Goal: Task Accomplishment & Management: Use online tool/utility

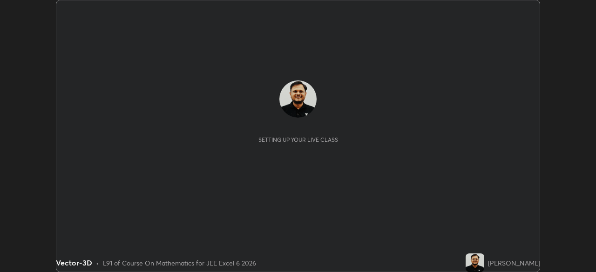
scroll to position [272, 595]
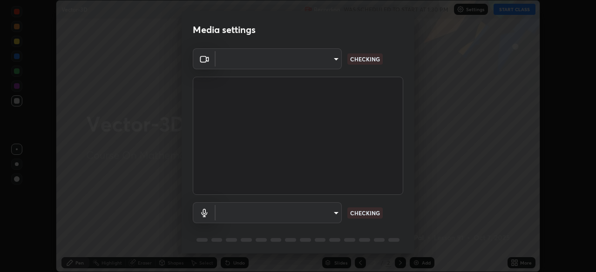
type input "9233a0e0a263b929919b735b0f084d3bf96293af2dbdf5f4a7f48b79dee29d39"
click at [304, 213] on body "Erase all Vector-3D Recording WAS SCHEDULED TO START AT 1:30 PM Settings START …" at bounding box center [298, 136] width 596 height 272
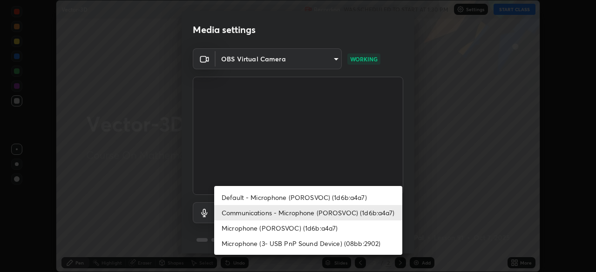
click at [298, 197] on li "Default - Microphone (POROSVOC) (1d6b:a4a7)" at bounding box center [308, 197] width 188 height 15
type input "default"
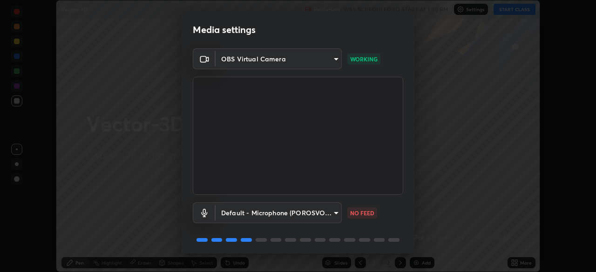
scroll to position [33, 0]
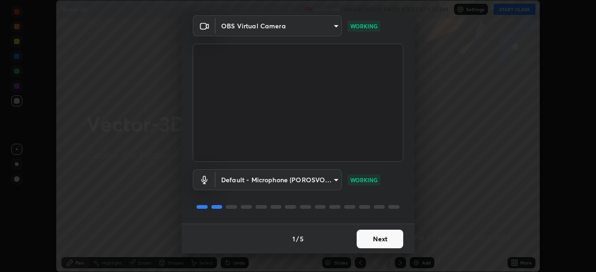
click at [381, 241] on button "Next" at bounding box center [380, 239] width 47 height 19
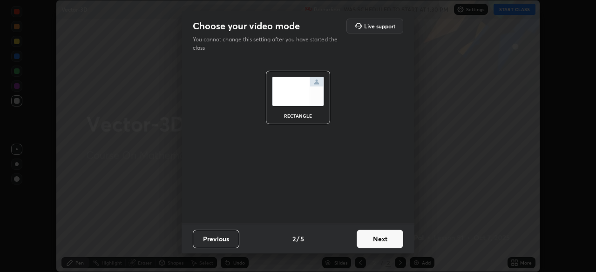
scroll to position [0, 0]
click at [384, 238] on button "Next" at bounding box center [380, 239] width 47 height 19
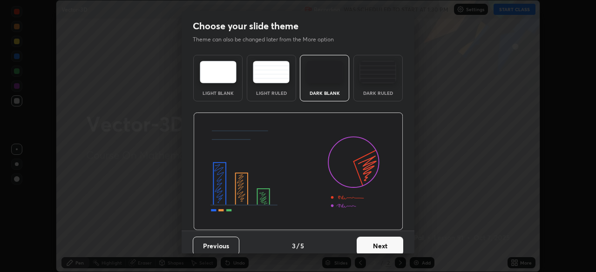
click at [385, 241] on button "Next" at bounding box center [380, 246] width 47 height 19
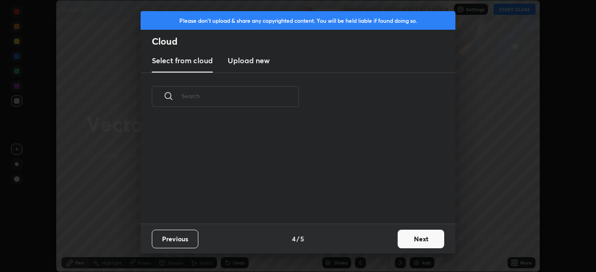
scroll to position [103, 299]
click at [410, 240] on button "Next" at bounding box center [421, 239] width 47 height 19
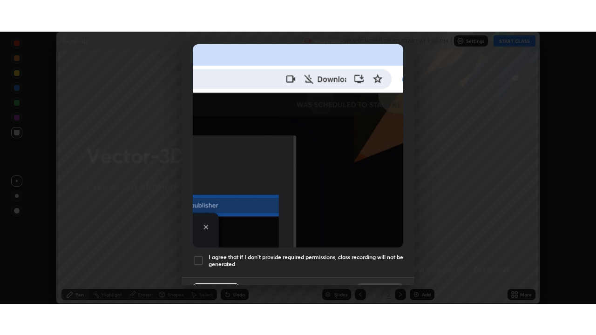
scroll to position [223, 0]
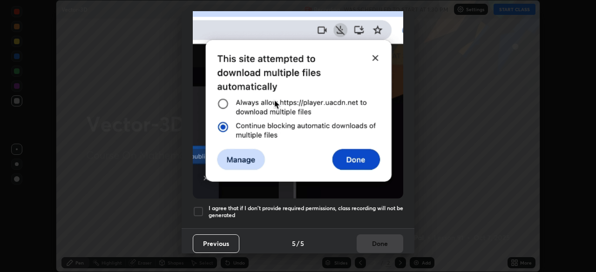
click at [196, 206] on div at bounding box center [198, 211] width 11 height 11
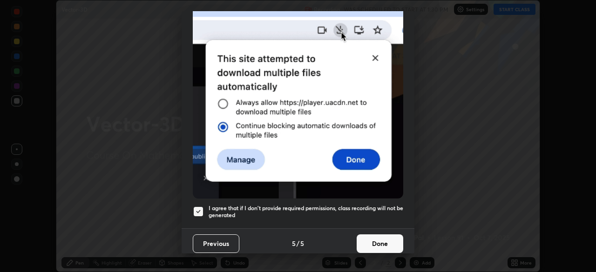
click at [378, 240] on button "Done" at bounding box center [380, 244] width 47 height 19
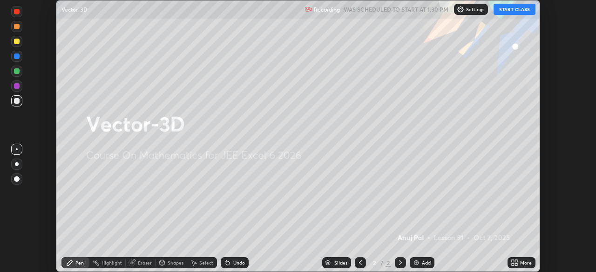
click at [505, 10] on button "START CLASS" at bounding box center [514, 9] width 42 height 11
click at [520, 263] on div "More" at bounding box center [526, 263] width 12 height 5
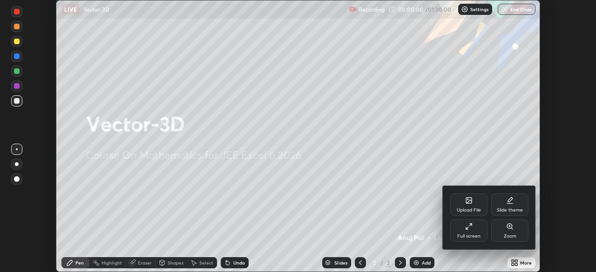
click at [472, 231] on div "Full screen" at bounding box center [468, 231] width 37 height 22
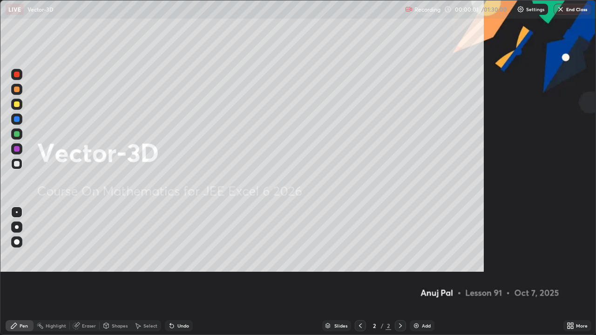
scroll to position [335, 596]
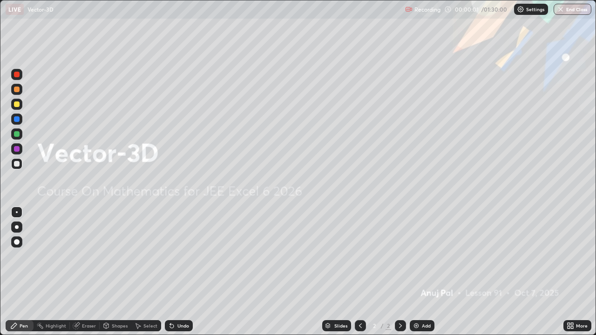
click at [423, 272] on div "Add" at bounding box center [426, 326] width 9 height 5
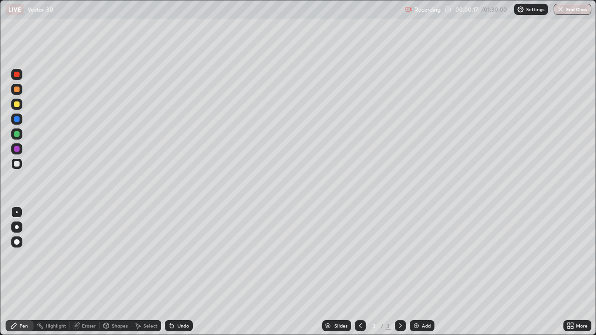
click at [18, 89] on div at bounding box center [17, 90] width 6 height 6
click at [177, 272] on div "Undo" at bounding box center [183, 326] width 12 height 5
click at [88, 272] on div "Eraser" at bounding box center [89, 326] width 14 height 5
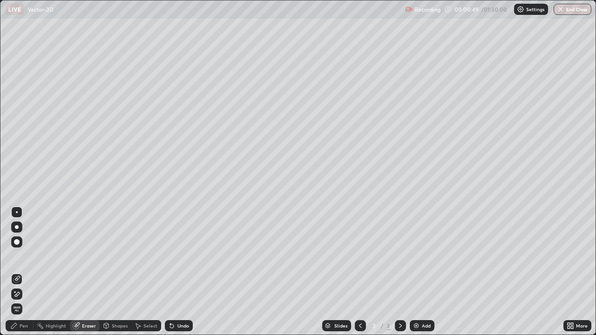
click at [24, 272] on div "Pen" at bounding box center [24, 326] width 8 height 5
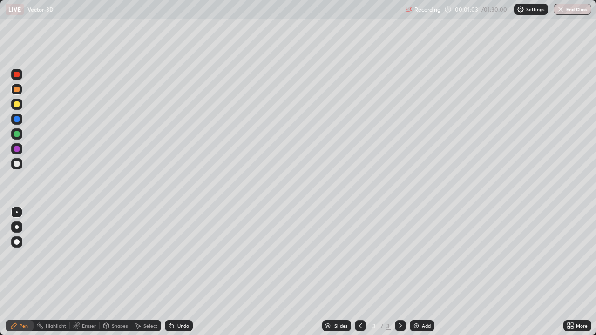
click at [91, 272] on div "Eraser" at bounding box center [85, 325] width 30 height 11
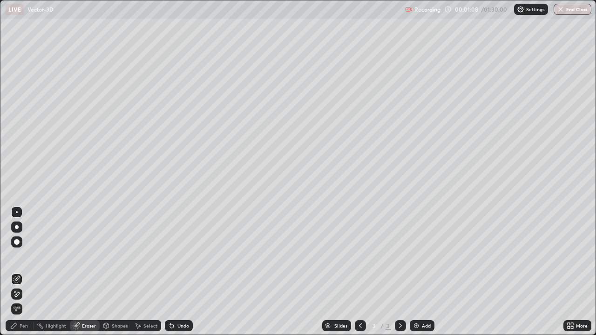
click at [31, 272] on div "Pen" at bounding box center [20, 325] width 28 height 11
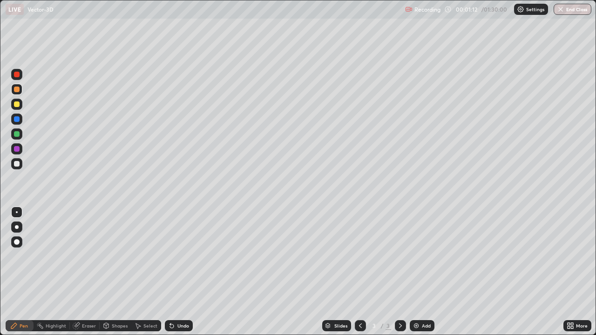
click at [90, 272] on div "Eraser" at bounding box center [85, 325] width 30 height 11
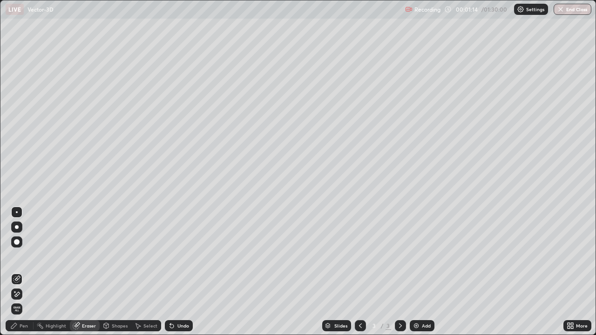
click at [27, 272] on div "Pen" at bounding box center [24, 326] width 8 height 5
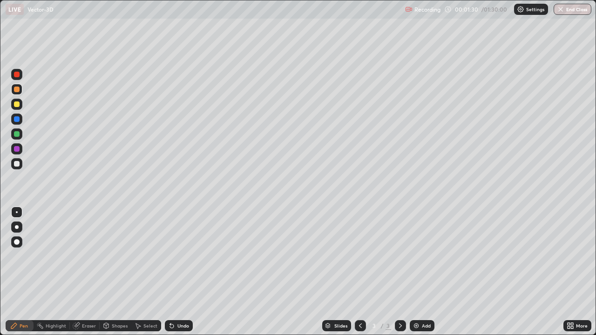
click at [14, 164] on div at bounding box center [17, 164] width 6 height 6
click at [179, 272] on div "Undo" at bounding box center [179, 325] width 28 height 11
click at [18, 149] on div at bounding box center [17, 149] width 6 height 6
click at [17, 166] on div at bounding box center [17, 164] width 6 height 6
click at [181, 272] on div "Undo" at bounding box center [183, 326] width 12 height 5
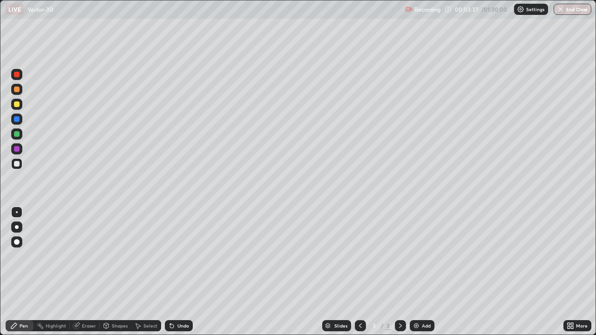
click at [19, 104] on div at bounding box center [17, 104] width 6 height 6
click at [16, 135] on div at bounding box center [17, 134] width 6 height 6
click at [18, 163] on div at bounding box center [17, 164] width 6 height 6
click at [179, 272] on div "Undo" at bounding box center [179, 325] width 28 height 11
click at [186, 272] on div "Undo" at bounding box center [183, 326] width 12 height 5
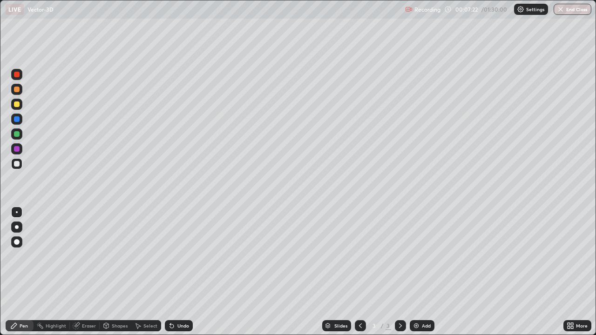
click at [181, 272] on div "Undo" at bounding box center [183, 326] width 12 height 5
click at [19, 134] on div at bounding box center [17, 134] width 6 height 6
click at [17, 165] on div at bounding box center [17, 164] width 6 height 6
click at [17, 90] on div at bounding box center [17, 90] width 6 height 6
click at [417, 272] on img at bounding box center [415, 325] width 7 height 7
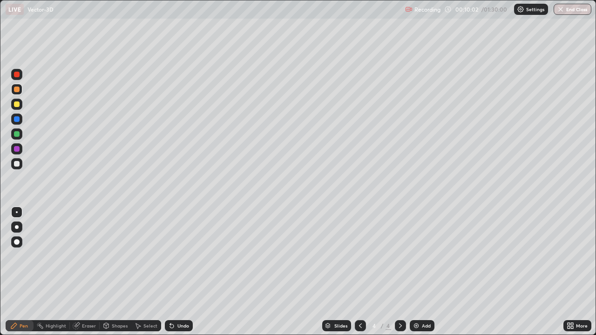
click at [180, 272] on div "Undo" at bounding box center [183, 326] width 12 height 5
click at [188, 272] on div "Undo" at bounding box center [179, 325] width 28 height 11
click at [18, 166] on div at bounding box center [17, 164] width 6 height 6
click at [183, 272] on div "Undo" at bounding box center [183, 326] width 12 height 5
click at [182, 272] on div "Undo" at bounding box center [183, 326] width 12 height 5
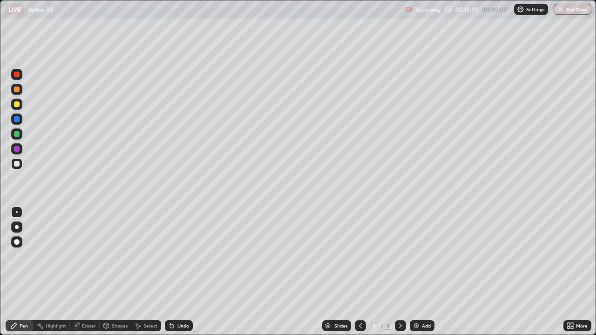
click at [183, 272] on div "Undo" at bounding box center [183, 326] width 12 height 5
click at [90, 272] on div "Eraser" at bounding box center [89, 326] width 14 height 5
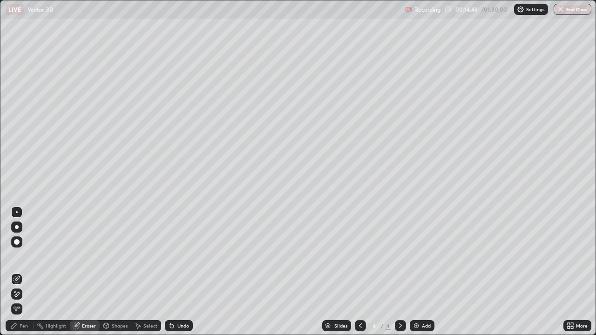
click at [25, 272] on div "Pen" at bounding box center [20, 325] width 28 height 11
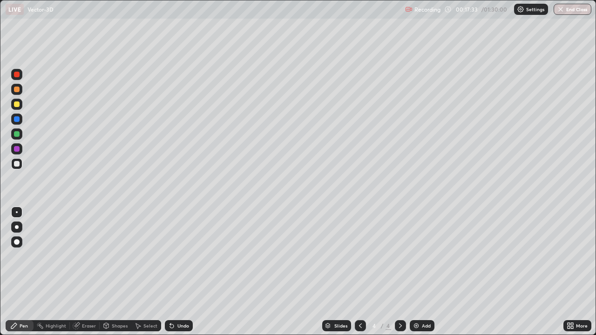
click at [18, 89] on div at bounding box center [17, 90] width 6 height 6
click at [420, 272] on div "Add" at bounding box center [422, 325] width 25 height 11
click at [180, 272] on div "Undo" at bounding box center [183, 326] width 12 height 5
click at [181, 272] on div "Undo" at bounding box center [183, 326] width 12 height 5
click at [19, 135] on div at bounding box center [17, 134] width 6 height 6
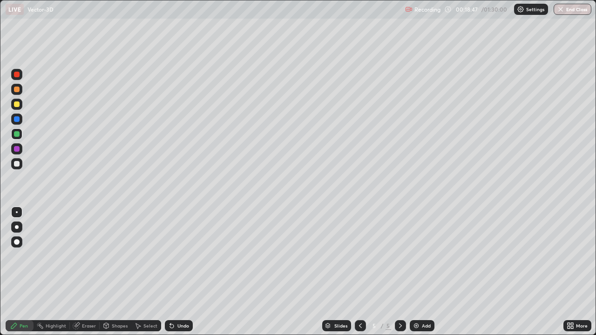
click at [20, 89] on div at bounding box center [16, 89] width 11 height 11
click at [182, 272] on div "Undo" at bounding box center [183, 326] width 12 height 5
click at [20, 165] on div at bounding box center [16, 163] width 11 height 11
click at [187, 272] on div "Undo" at bounding box center [183, 326] width 12 height 5
click at [188, 272] on div "Undo" at bounding box center [179, 325] width 28 height 11
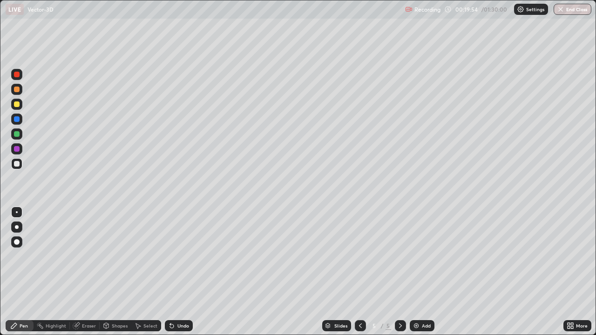
click at [90, 272] on div "Eraser" at bounding box center [89, 326] width 14 height 5
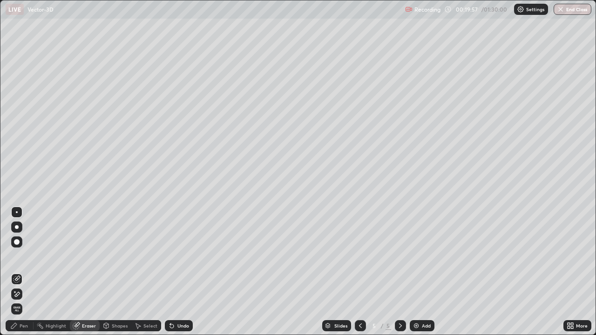
click at [24, 272] on div "Pen" at bounding box center [24, 326] width 8 height 5
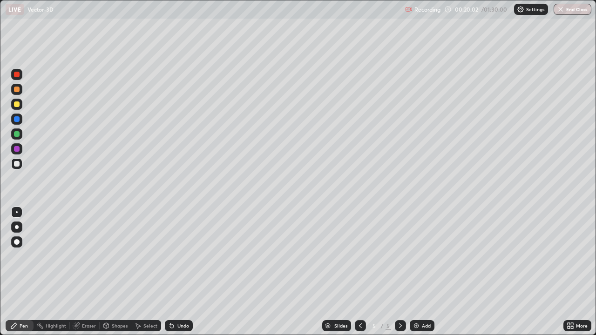
click at [177, 272] on div "Undo" at bounding box center [183, 326] width 12 height 5
click at [179, 272] on div "Undo" at bounding box center [183, 326] width 12 height 5
click at [19, 148] on div at bounding box center [17, 149] width 6 height 6
click at [82, 272] on div "Eraser" at bounding box center [89, 326] width 14 height 5
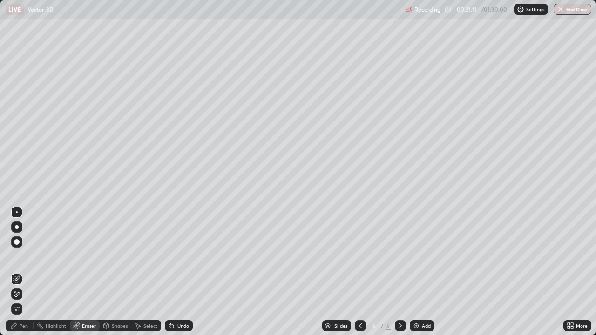
click at [24, 272] on div "Pen" at bounding box center [24, 326] width 8 height 5
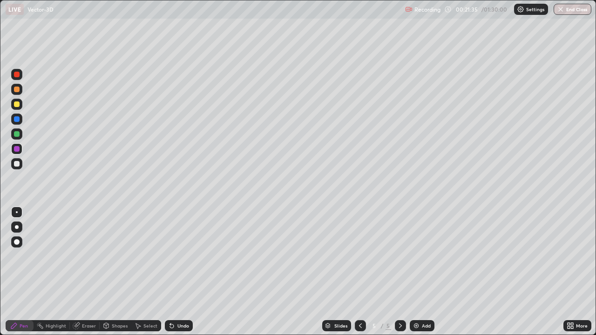
click at [18, 104] on div at bounding box center [17, 104] width 6 height 6
click at [182, 272] on div "Undo" at bounding box center [183, 326] width 12 height 5
click at [182, 272] on div "Undo" at bounding box center [179, 325] width 28 height 11
click at [181, 272] on div "Undo" at bounding box center [179, 325] width 28 height 11
click at [183, 272] on div "Undo" at bounding box center [183, 326] width 12 height 5
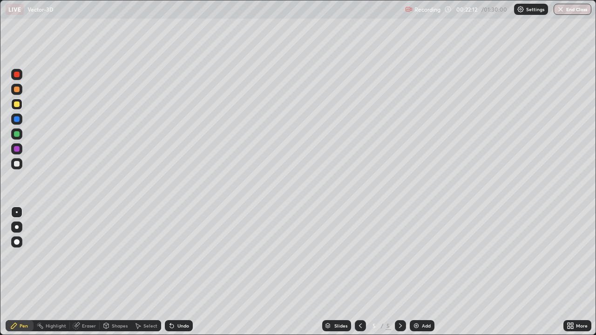
click at [17, 136] on div at bounding box center [17, 134] width 6 height 6
click at [18, 106] on div at bounding box center [17, 104] width 6 height 6
click at [187, 272] on div "Undo" at bounding box center [179, 325] width 28 height 11
click at [184, 272] on div "Undo" at bounding box center [179, 325] width 28 height 11
click at [189, 272] on div "Undo" at bounding box center [179, 325] width 28 height 11
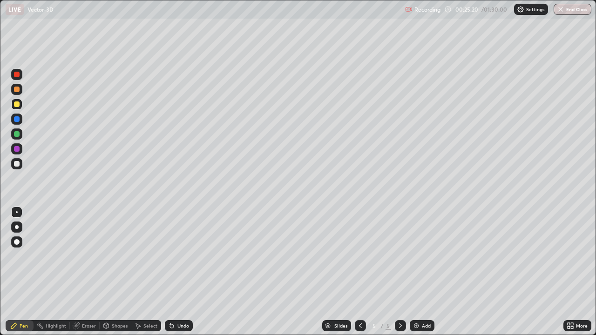
click at [416, 272] on img at bounding box center [415, 325] width 7 height 7
click at [179, 272] on div "Undo" at bounding box center [179, 325] width 28 height 11
click at [17, 119] on div at bounding box center [17, 119] width 6 height 6
click at [18, 104] on div at bounding box center [17, 104] width 6 height 6
click at [181, 272] on div "Undo" at bounding box center [183, 326] width 12 height 5
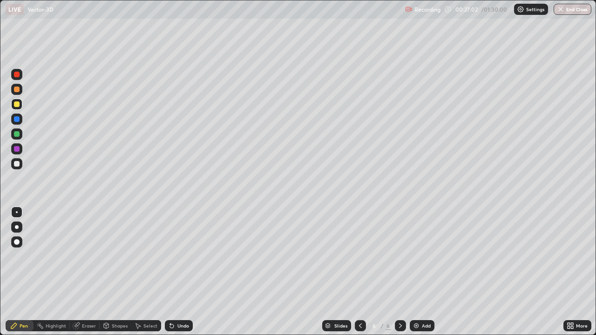
click at [180, 272] on div "Undo" at bounding box center [183, 326] width 12 height 5
click at [183, 272] on div "Undo" at bounding box center [183, 326] width 12 height 5
click at [177, 272] on div "Undo" at bounding box center [183, 326] width 12 height 5
click at [181, 272] on div "Undo" at bounding box center [183, 326] width 12 height 5
click at [178, 272] on div "Undo" at bounding box center [179, 325] width 28 height 11
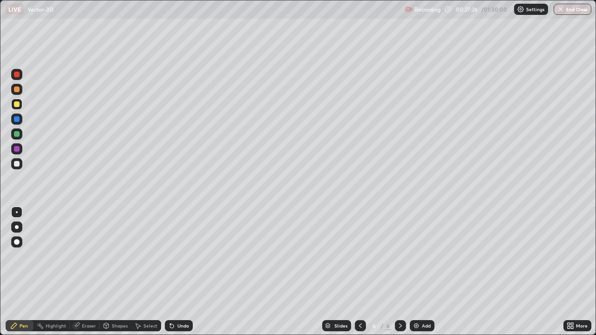
click at [178, 272] on div "Undo" at bounding box center [179, 325] width 28 height 11
click at [16, 165] on div at bounding box center [17, 164] width 6 height 6
click at [19, 134] on div at bounding box center [17, 134] width 6 height 6
click at [183, 272] on div "Undo" at bounding box center [183, 326] width 12 height 5
click at [16, 91] on div at bounding box center [17, 90] width 6 height 6
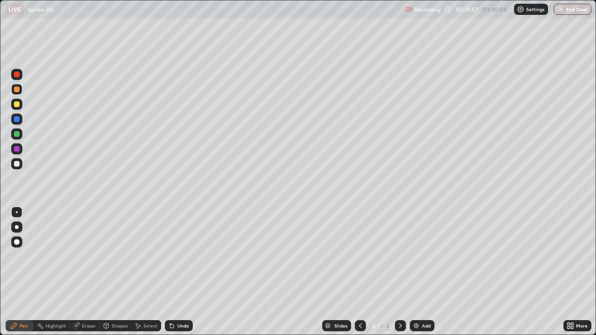
click at [421, 272] on div "Add" at bounding box center [422, 325] width 25 height 11
click at [175, 272] on div "Undo" at bounding box center [179, 325] width 28 height 11
click at [178, 272] on div "Undo" at bounding box center [183, 326] width 12 height 5
click at [178, 272] on div "Undo" at bounding box center [179, 325] width 28 height 11
click at [20, 121] on div at bounding box center [16, 119] width 11 height 11
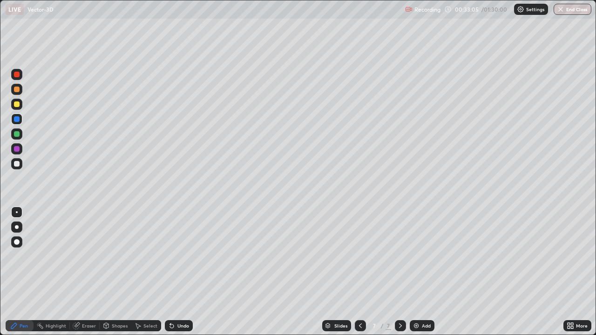
click at [182, 272] on div "Undo" at bounding box center [179, 325] width 28 height 11
click at [17, 164] on div at bounding box center [17, 164] width 6 height 6
click at [183, 272] on div "Undo" at bounding box center [183, 326] width 12 height 5
click at [96, 272] on div "Eraser" at bounding box center [85, 325] width 30 height 11
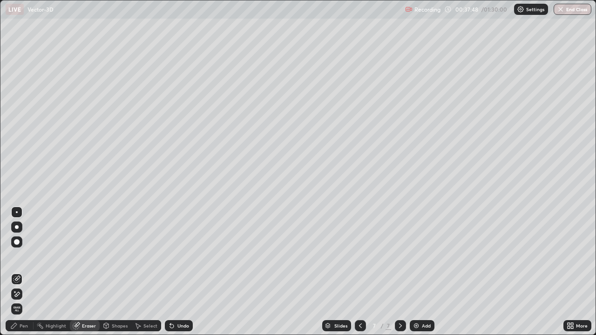
click at [24, 272] on div "Pen" at bounding box center [24, 326] width 8 height 5
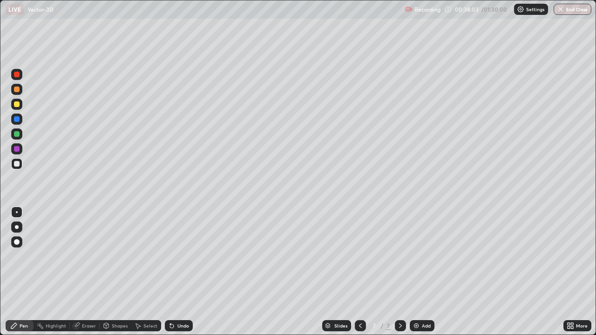
click at [188, 272] on div "Undo" at bounding box center [179, 325] width 28 height 11
click at [16, 149] on div at bounding box center [17, 149] width 6 height 6
click at [19, 166] on div at bounding box center [16, 163] width 11 height 11
click at [17, 91] on div at bounding box center [17, 90] width 6 height 6
click at [417, 272] on img at bounding box center [415, 325] width 7 height 7
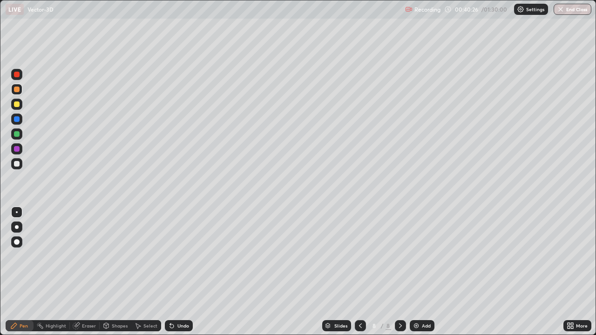
click at [178, 272] on div "Undo" at bounding box center [183, 326] width 12 height 5
click at [182, 272] on div "Undo" at bounding box center [183, 326] width 12 height 5
click at [186, 272] on div "Undo" at bounding box center [183, 326] width 12 height 5
click at [182, 272] on div "Undo" at bounding box center [183, 326] width 12 height 5
click at [18, 166] on div at bounding box center [17, 164] width 6 height 6
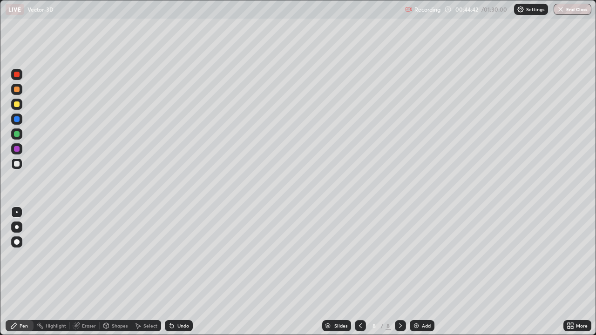
click at [16, 108] on div at bounding box center [16, 104] width 11 height 11
click at [184, 272] on div "Undo" at bounding box center [183, 326] width 12 height 5
click at [185, 272] on div "Undo" at bounding box center [183, 326] width 12 height 5
click at [183, 272] on div "Undo" at bounding box center [183, 326] width 12 height 5
click at [185, 272] on div "Undo" at bounding box center [183, 326] width 12 height 5
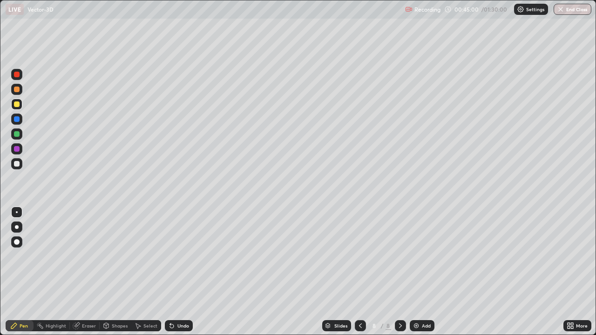
click at [187, 272] on div "Undo" at bounding box center [183, 326] width 12 height 5
click at [191, 272] on div "Undo" at bounding box center [179, 325] width 28 height 11
click at [20, 162] on div at bounding box center [16, 163] width 11 height 11
click at [186, 272] on div "Undo" at bounding box center [179, 325] width 28 height 11
click at [17, 90] on div at bounding box center [17, 90] width 6 height 6
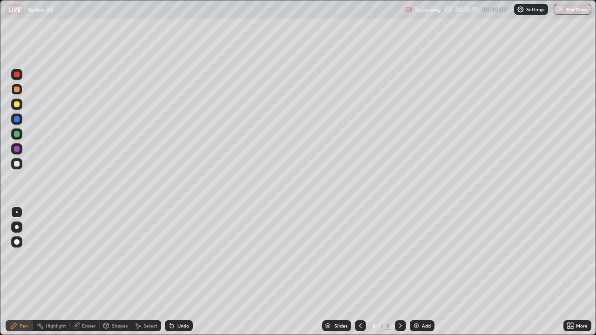
click at [416, 272] on img at bounding box center [415, 325] width 7 height 7
click at [19, 105] on div at bounding box center [17, 104] width 6 height 6
click at [175, 272] on div "Undo" at bounding box center [179, 325] width 28 height 11
click at [17, 134] on div at bounding box center [17, 134] width 6 height 6
click at [177, 272] on div "Undo" at bounding box center [183, 326] width 12 height 5
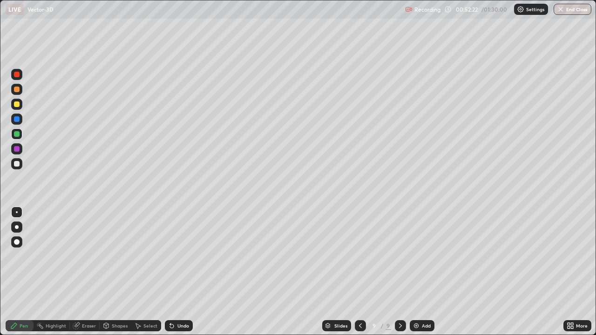
click at [175, 272] on div "Undo" at bounding box center [179, 325] width 28 height 11
click at [174, 272] on div "Undo" at bounding box center [179, 325] width 28 height 11
click at [174, 272] on icon at bounding box center [171, 325] width 7 height 7
click at [17, 163] on div at bounding box center [17, 164] width 6 height 6
click at [183, 272] on div "Undo" at bounding box center [183, 326] width 12 height 5
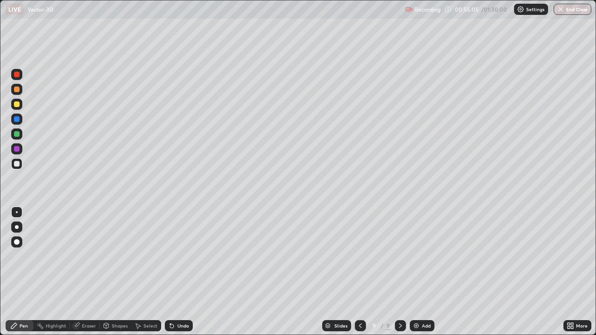
click at [183, 272] on div "Undo" at bounding box center [179, 325] width 28 height 11
click at [179, 272] on div "Undo" at bounding box center [183, 326] width 12 height 5
click at [14, 105] on div at bounding box center [17, 104] width 6 height 6
click at [183, 272] on div "Undo" at bounding box center [183, 326] width 12 height 5
click at [186, 272] on div "Undo" at bounding box center [183, 326] width 12 height 5
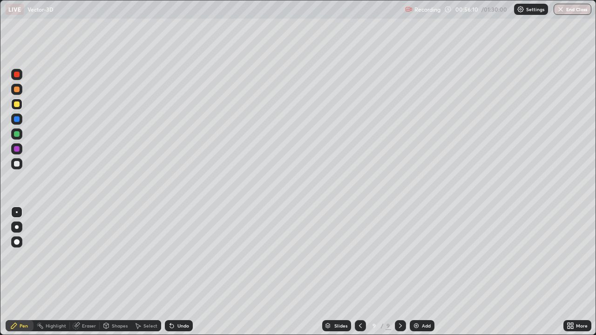
click at [18, 91] on div at bounding box center [17, 90] width 6 height 6
click at [420, 272] on div "Add" at bounding box center [422, 325] width 25 height 11
click at [188, 272] on div "Undo" at bounding box center [179, 325] width 28 height 11
click at [20, 165] on div at bounding box center [16, 163] width 11 height 11
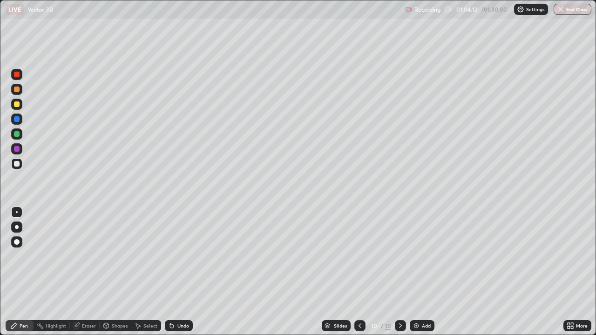
click at [182, 272] on div "Undo" at bounding box center [183, 326] width 12 height 5
click at [184, 272] on div "Undo" at bounding box center [179, 325] width 28 height 11
click at [188, 272] on div "Undo" at bounding box center [179, 325] width 28 height 11
click at [184, 272] on div "Undo" at bounding box center [183, 326] width 12 height 5
click at [185, 272] on div "Undo" at bounding box center [183, 326] width 12 height 5
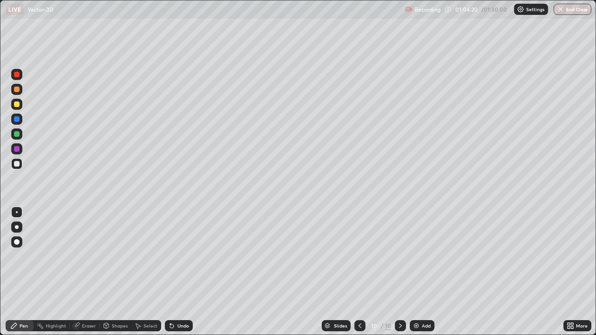
click at [184, 272] on div "Undo" at bounding box center [183, 326] width 12 height 5
click at [14, 90] on div at bounding box center [17, 90] width 6 height 6
click at [418, 272] on img at bounding box center [415, 325] width 7 height 7
click at [178, 272] on div "Undo" at bounding box center [183, 326] width 12 height 5
click at [185, 272] on div "Undo" at bounding box center [183, 326] width 12 height 5
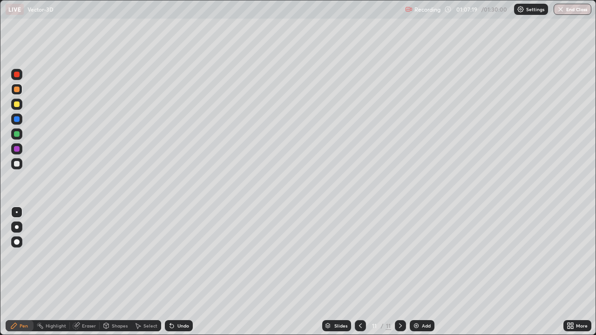
click at [18, 136] on div at bounding box center [17, 134] width 6 height 6
click at [88, 272] on div "Eraser" at bounding box center [85, 325] width 30 height 11
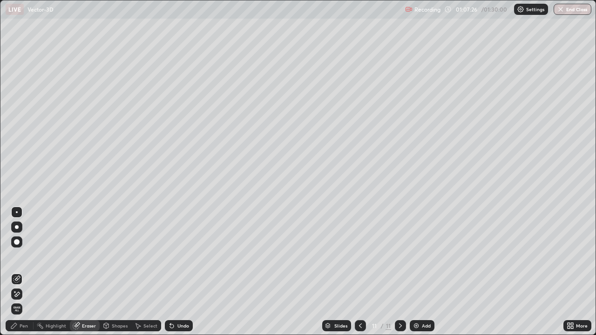
click at [22, 272] on div "Pen" at bounding box center [24, 326] width 8 height 5
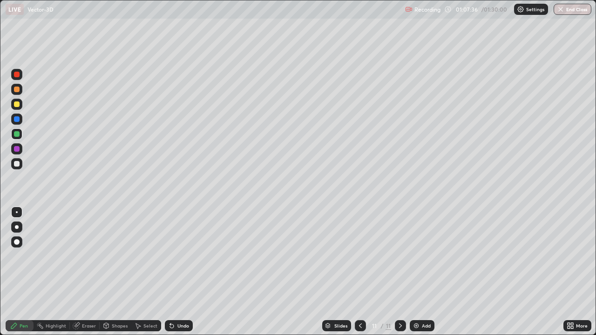
click at [19, 150] on div at bounding box center [17, 149] width 6 height 6
click at [174, 272] on div "Undo" at bounding box center [179, 325] width 28 height 11
click at [17, 105] on div at bounding box center [17, 104] width 6 height 6
click at [17, 135] on div at bounding box center [17, 134] width 6 height 6
click at [19, 121] on div at bounding box center [17, 119] width 6 height 6
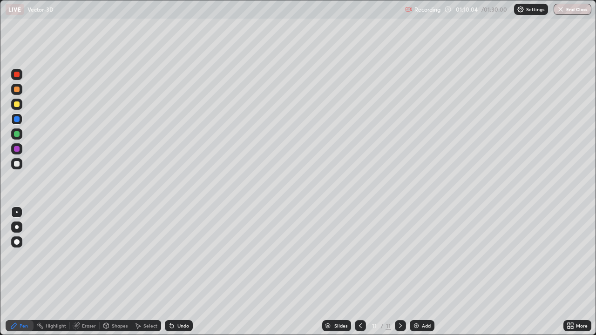
click at [172, 272] on icon at bounding box center [172, 326] width 4 height 4
click at [174, 272] on div "Undo" at bounding box center [179, 325] width 28 height 11
click at [186, 272] on div "Undo" at bounding box center [183, 326] width 12 height 5
click at [22, 168] on div at bounding box center [16, 163] width 11 height 15
click at [19, 90] on div at bounding box center [17, 90] width 6 height 6
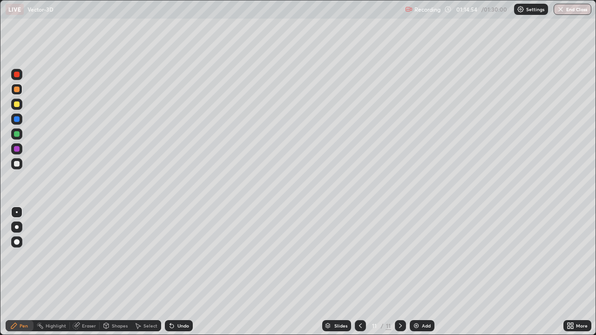
click at [419, 272] on div "Add" at bounding box center [422, 325] width 25 height 11
click at [187, 272] on div "Undo" at bounding box center [183, 326] width 12 height 5
click at [20, 166] on div at bounding box center [16, 163] width 11 height 11
click at [177, 272] on div "Undo" at bounding box center [183, 326] width 12 height 5
click at [570, 12] on button "End Class" at bounding box center [572, 9] width 38 height 11
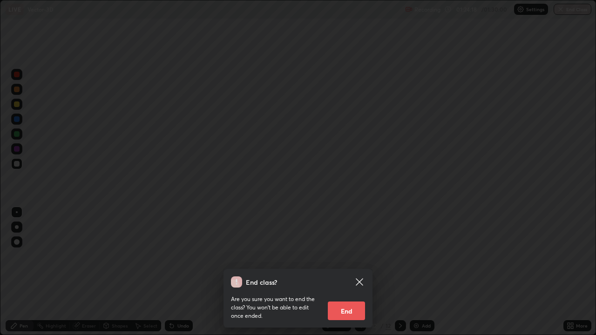
click at [347, 272] on button "End" at bounding box center [346, 311] width 37 height 19
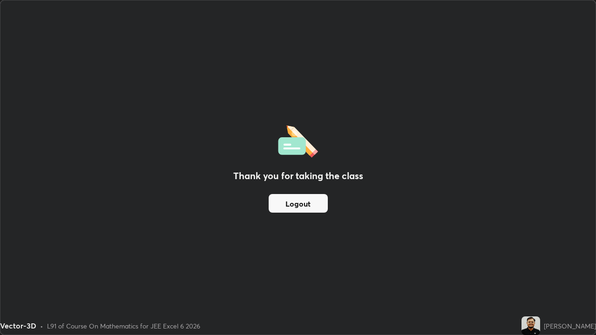
click at [292, 204] on button "Logout" at bounding box center [298, 203] width 59 height 19
